Goal: Navigation & Orientation: Find specific page/section

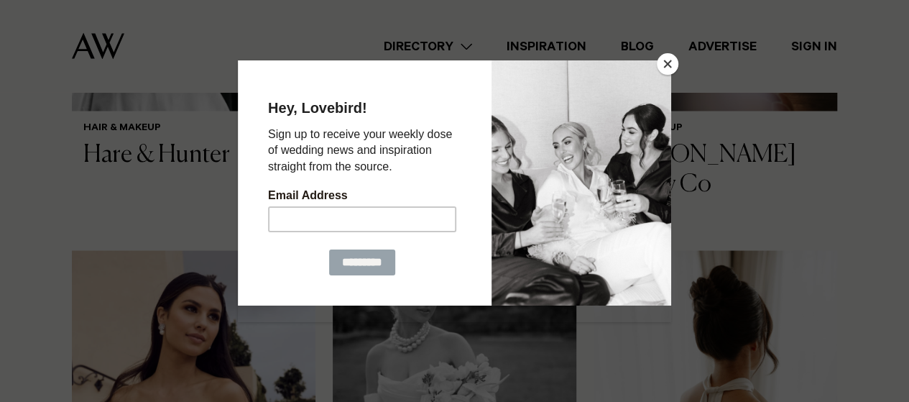
scroll to position [1244, 0]
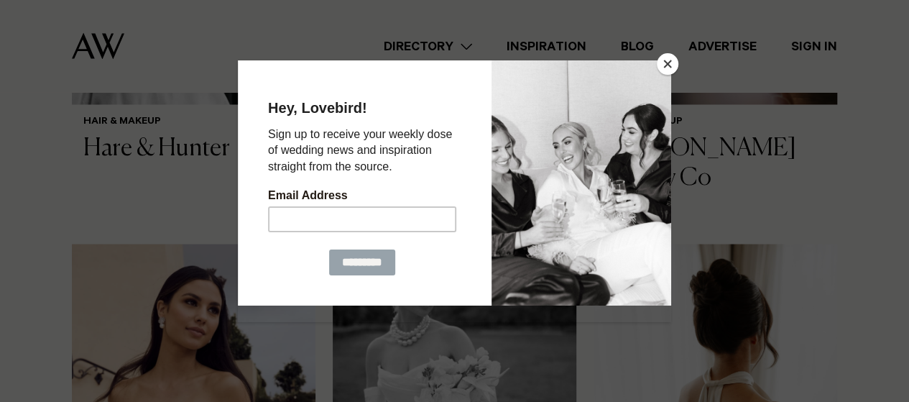
click at [663, 71] on button "Close" at bounding box center [668, 64] width 22 height 22
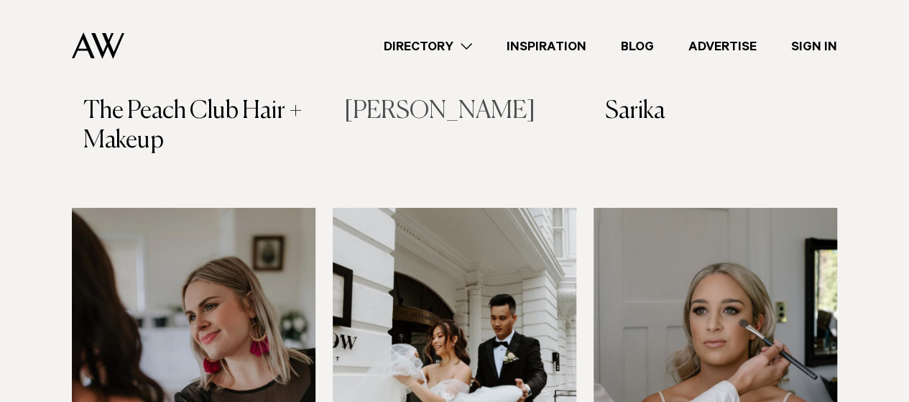
scroll to position [2682, 0]
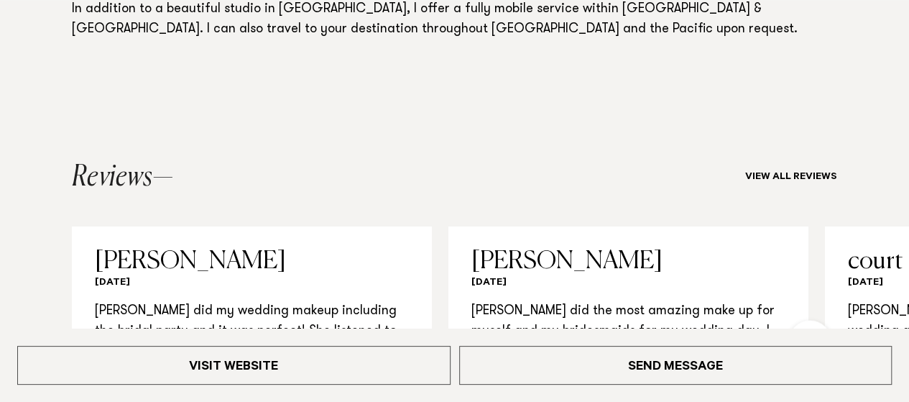
scroll to position [1204, 0]
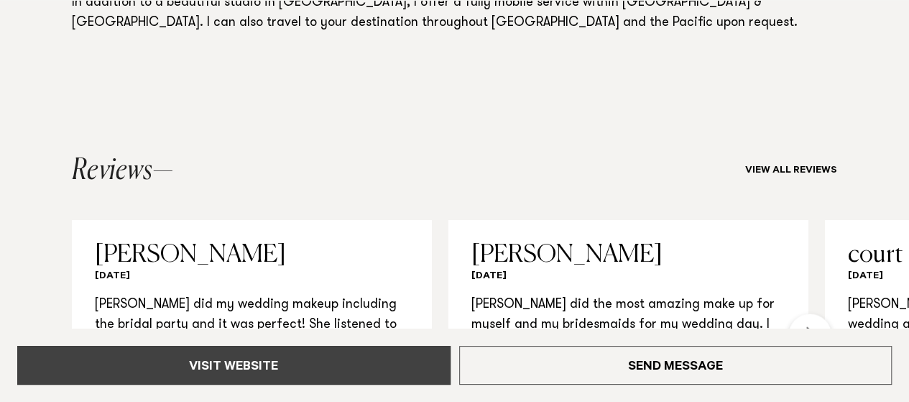
click at [322, 366] on link "Visit Website" at bounding box center [233, 365] width 433 height 39
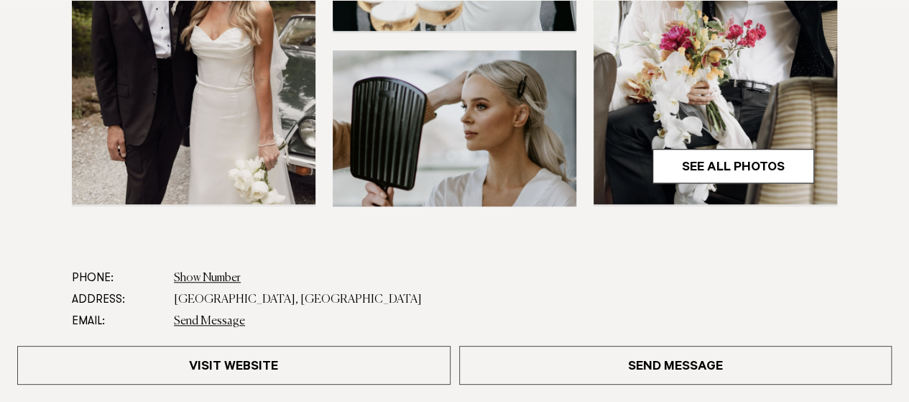
scroll to position [607, 0]
